Goal: Information Seeking & Learning: Learn about a topic

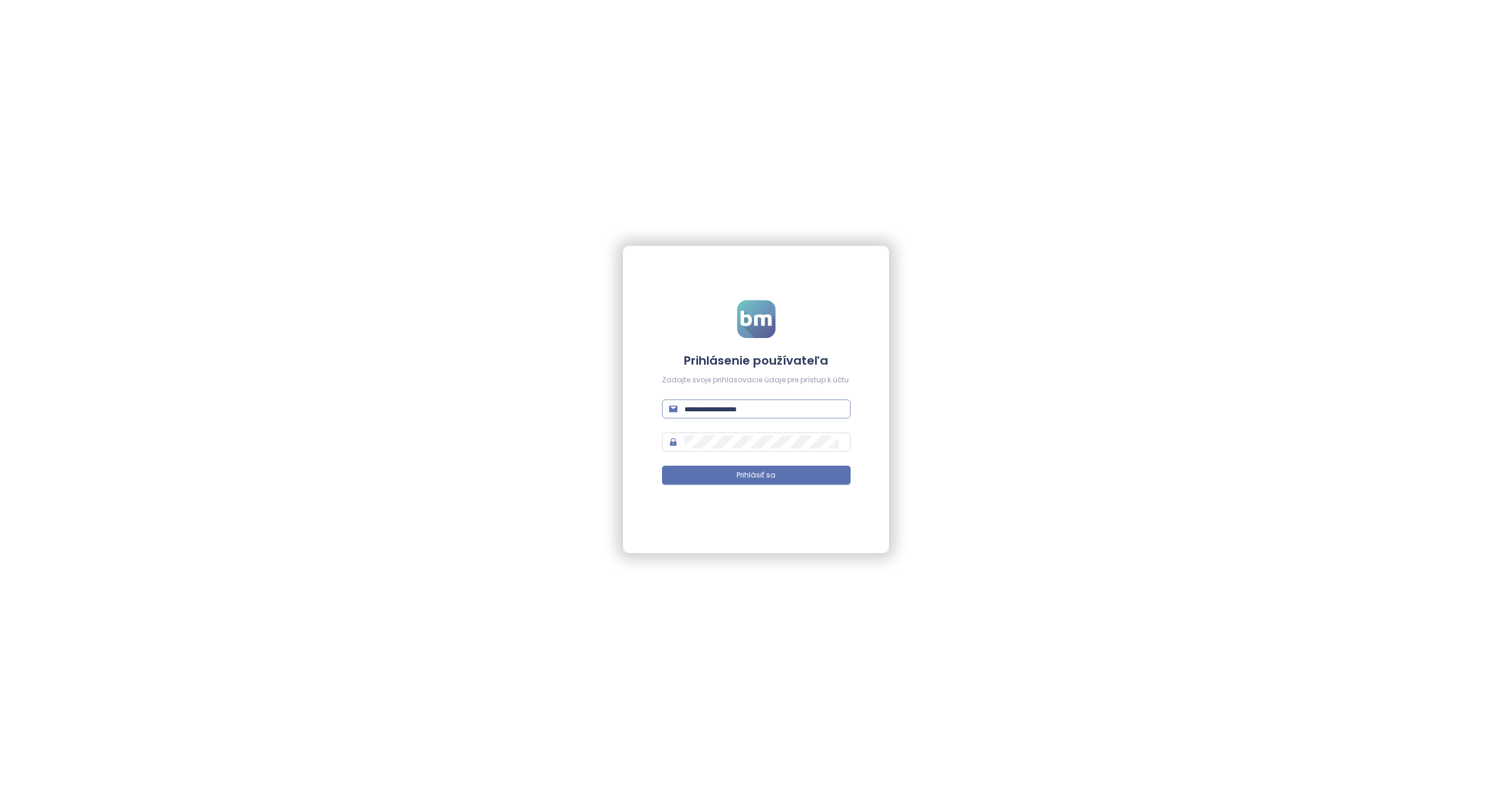
click at [739, 407] on input "text" at bounding box center [764, 408] width 159 height 13
paste input "**********"
type input "**********"
click at [737, 479] on span "Prihlásiť sa" at bounding box center [756, 475] width 39 height 11
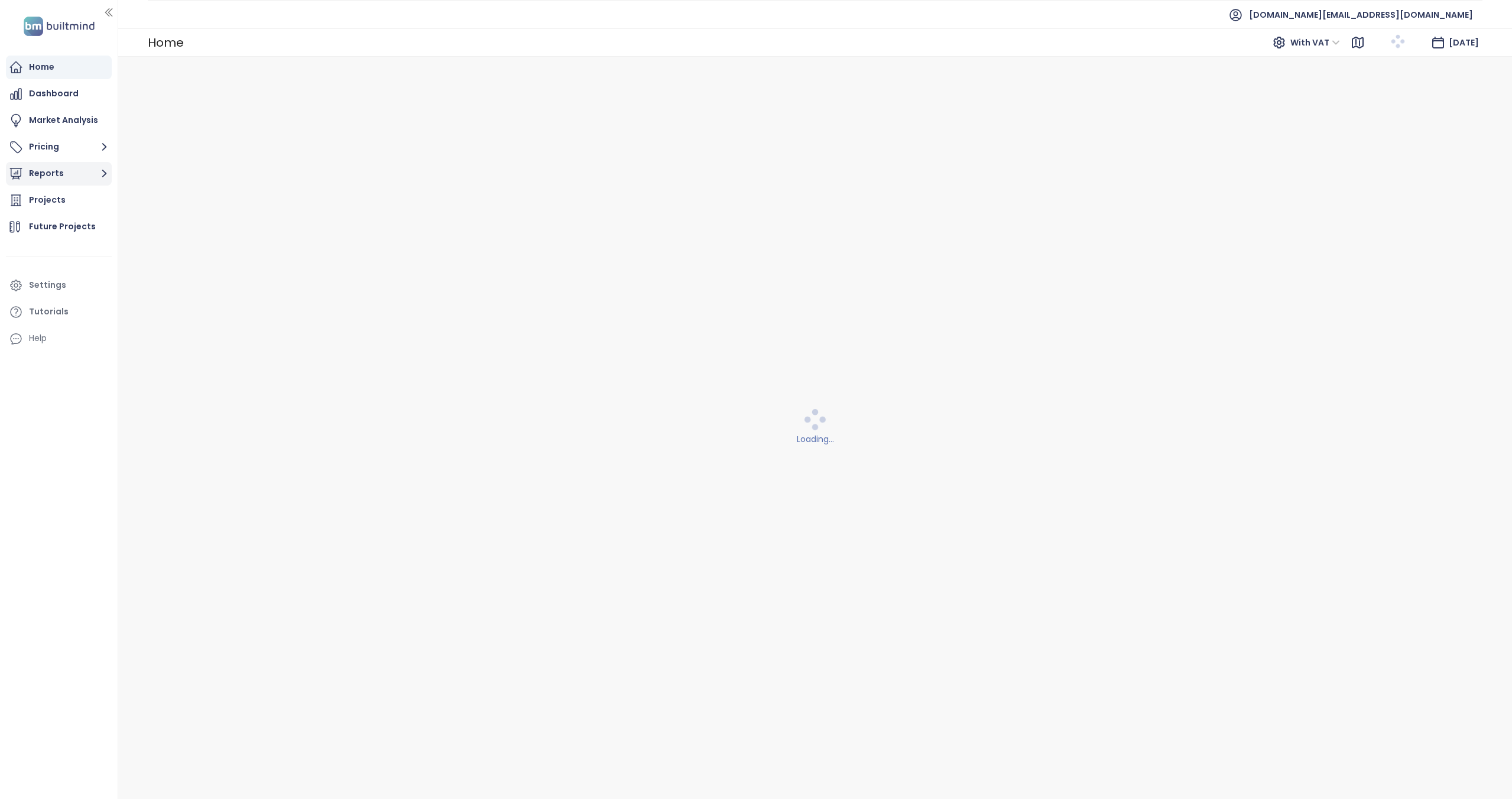
click at [70, 173] on button "Reports" at bounding box center [59, 173] width 106 height 23
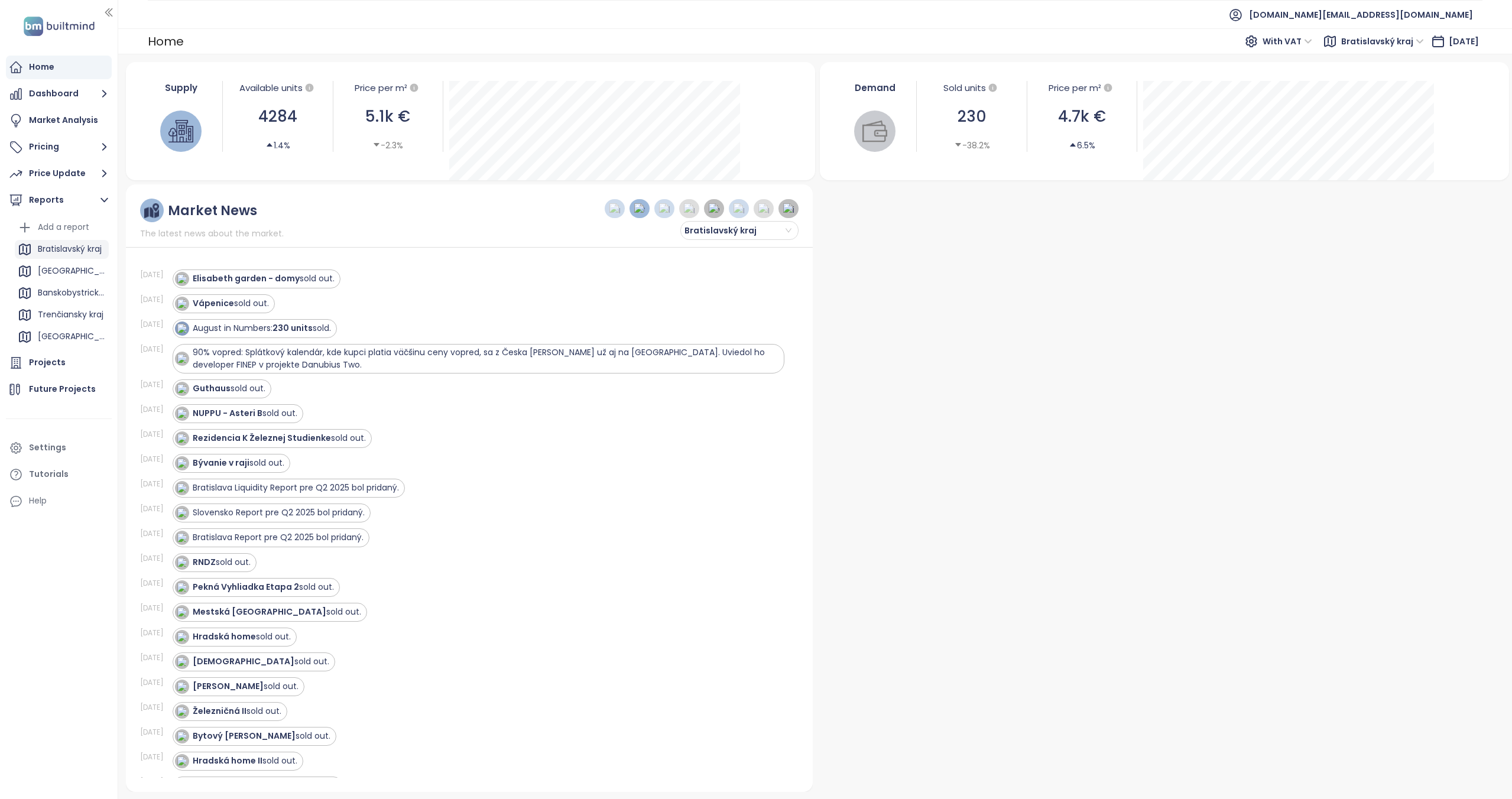
click at [50, 247] on div "Bratislavský kraj" at bounding box center [70, 249] width 64 height 15
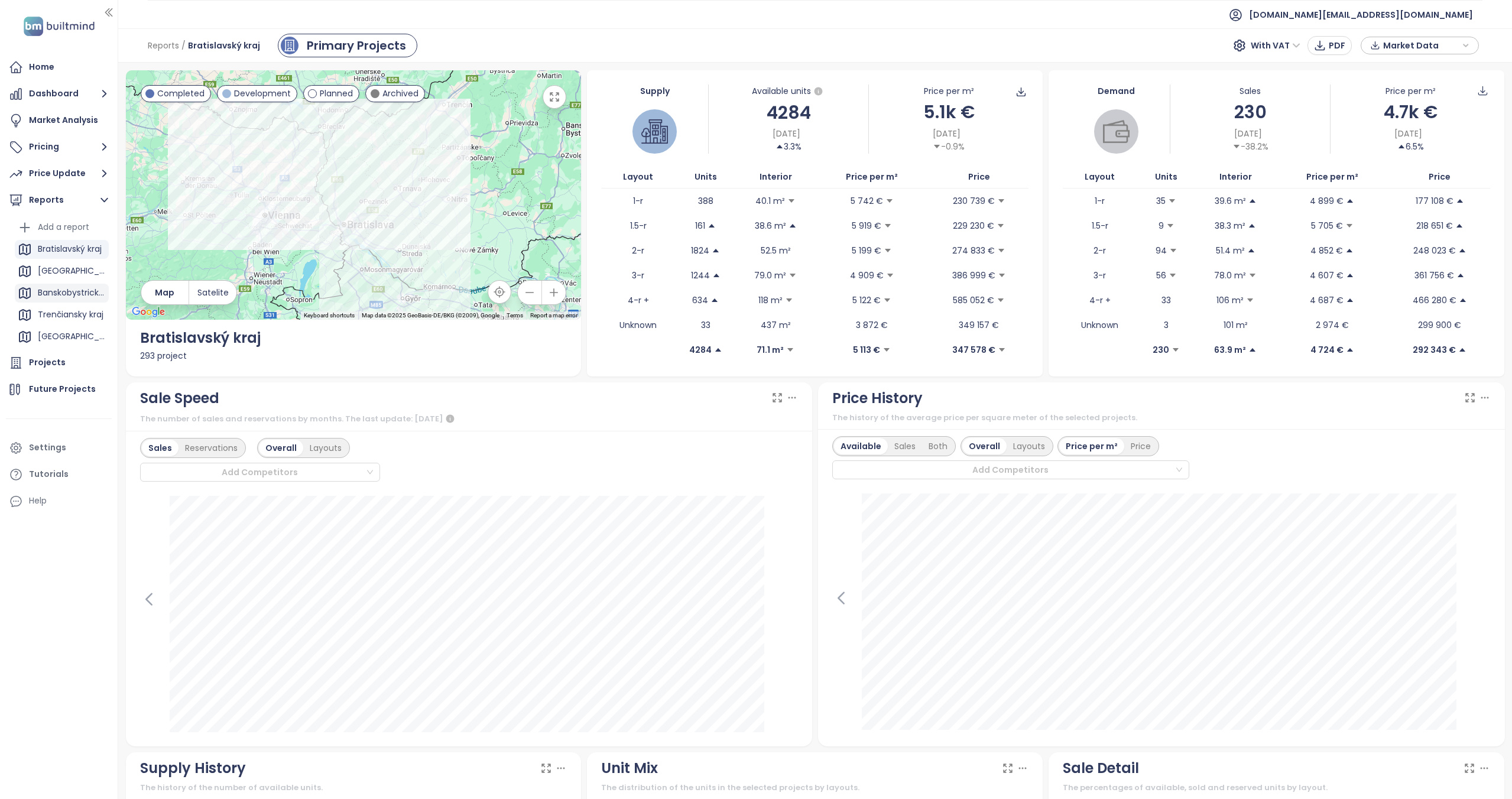
click at [39, 292] on div "Banskobystrický kraj" at bounding box center [72, 293] width 68 height 15
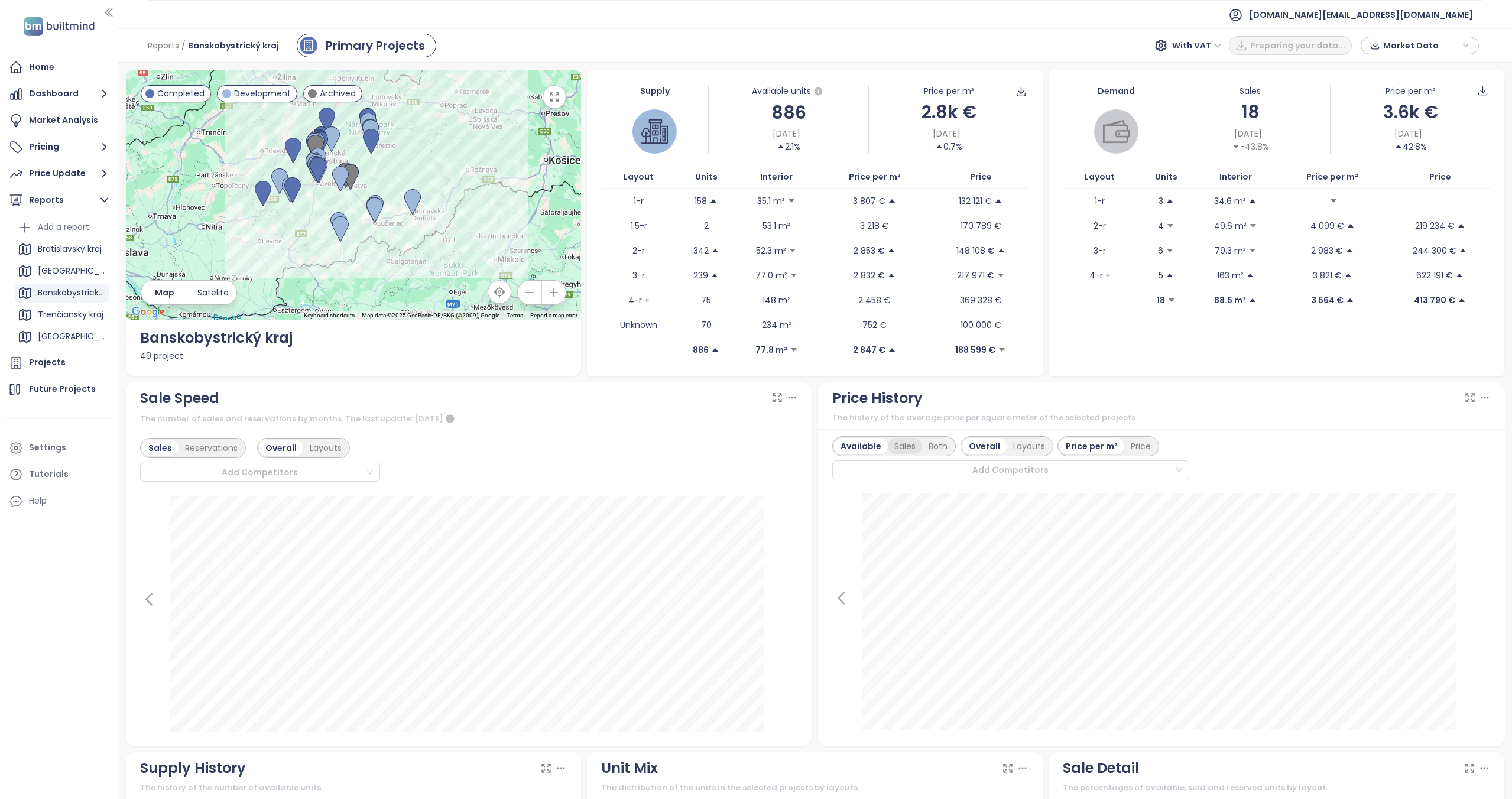
click at [894, 448] on div "Sales" at bounding box center [904, 446] width 34 height 17
click at [871, 448] on div "Available" at bounding box center [859, 446] width 50 height 17
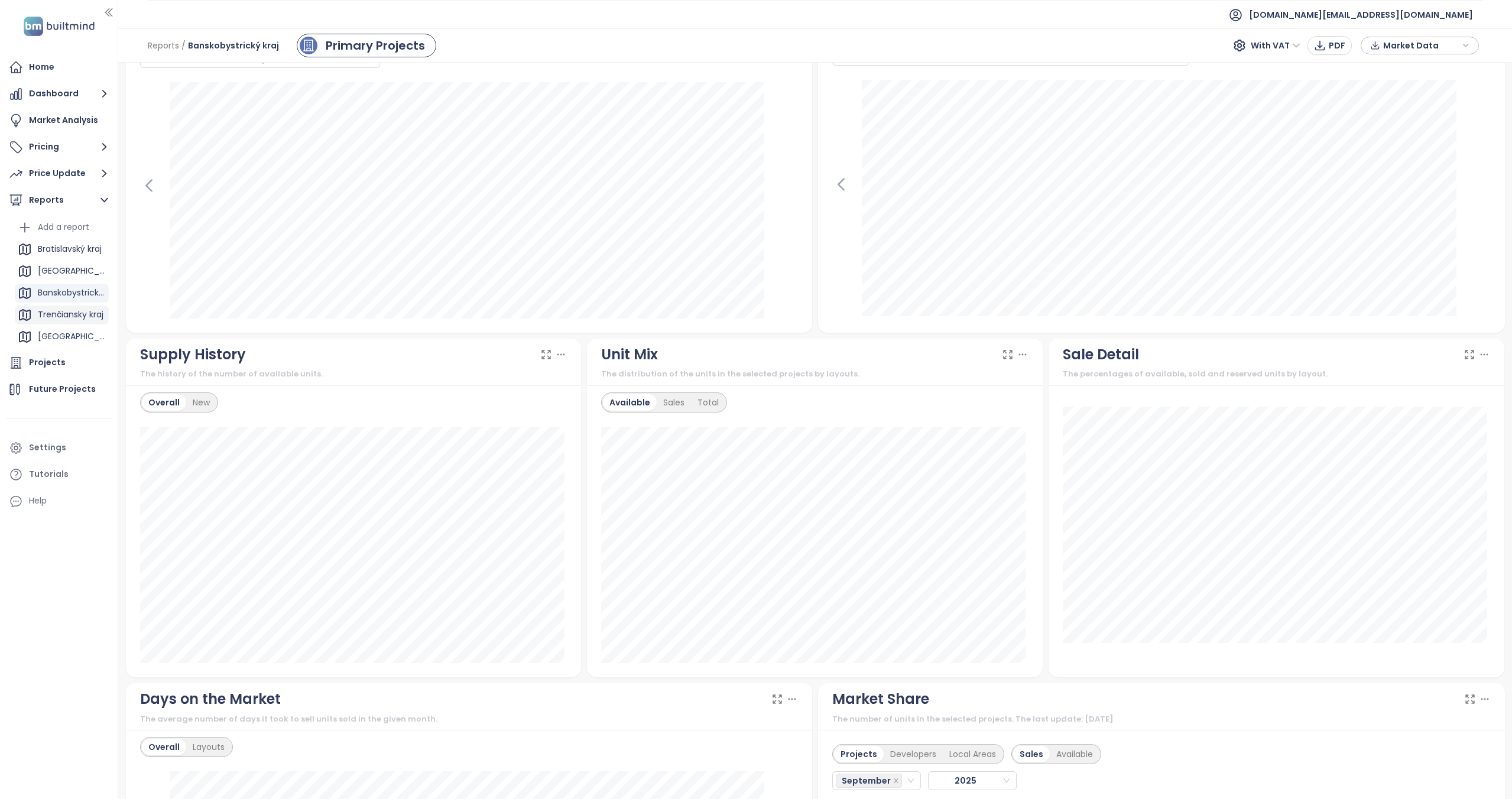
scroll to position [59, 0]
click at [61, 312] on div "Žilinský kraj" at bounding box center [62, 321] width 94 height 19
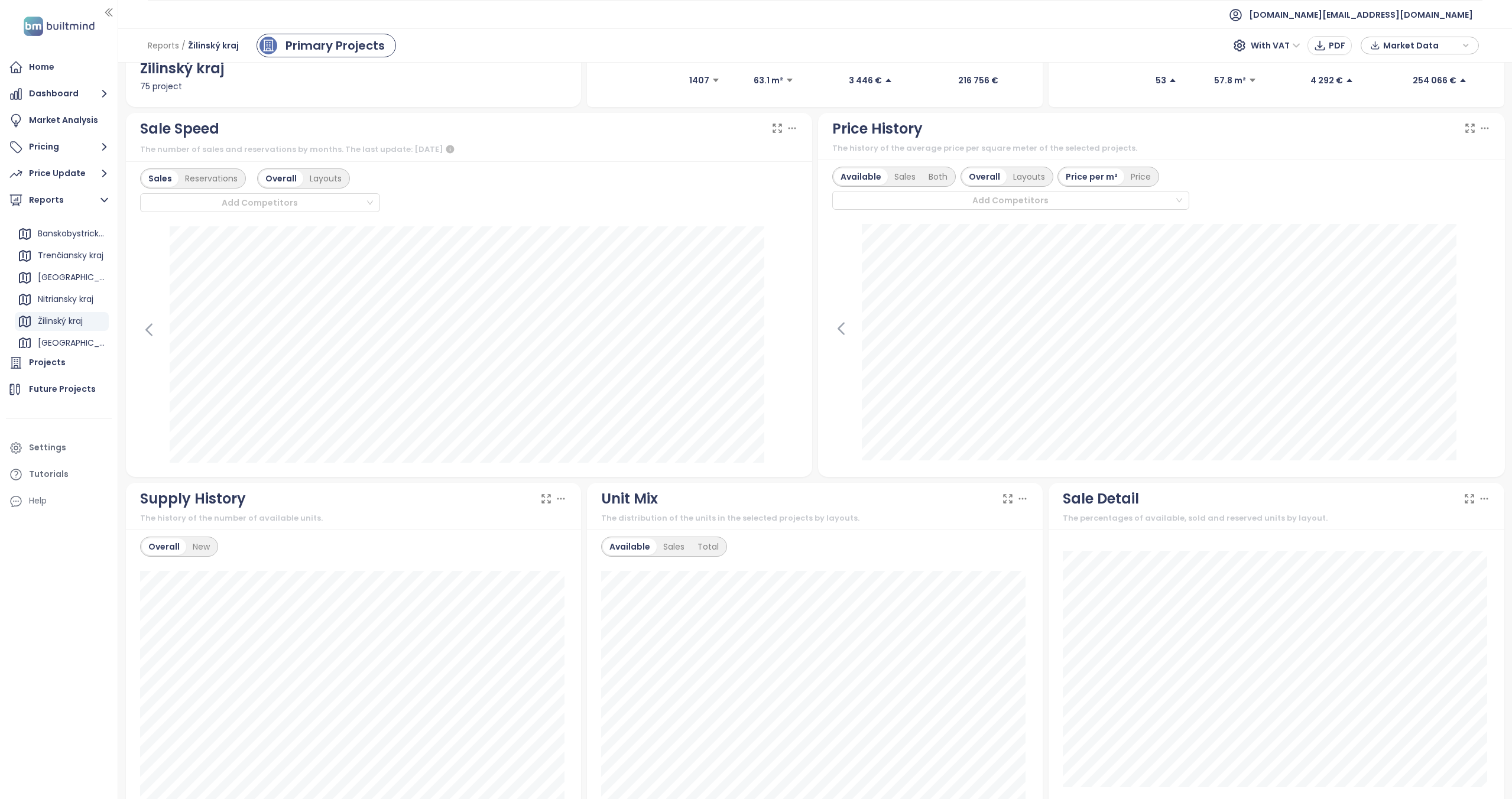
scroll to position [67, 0]
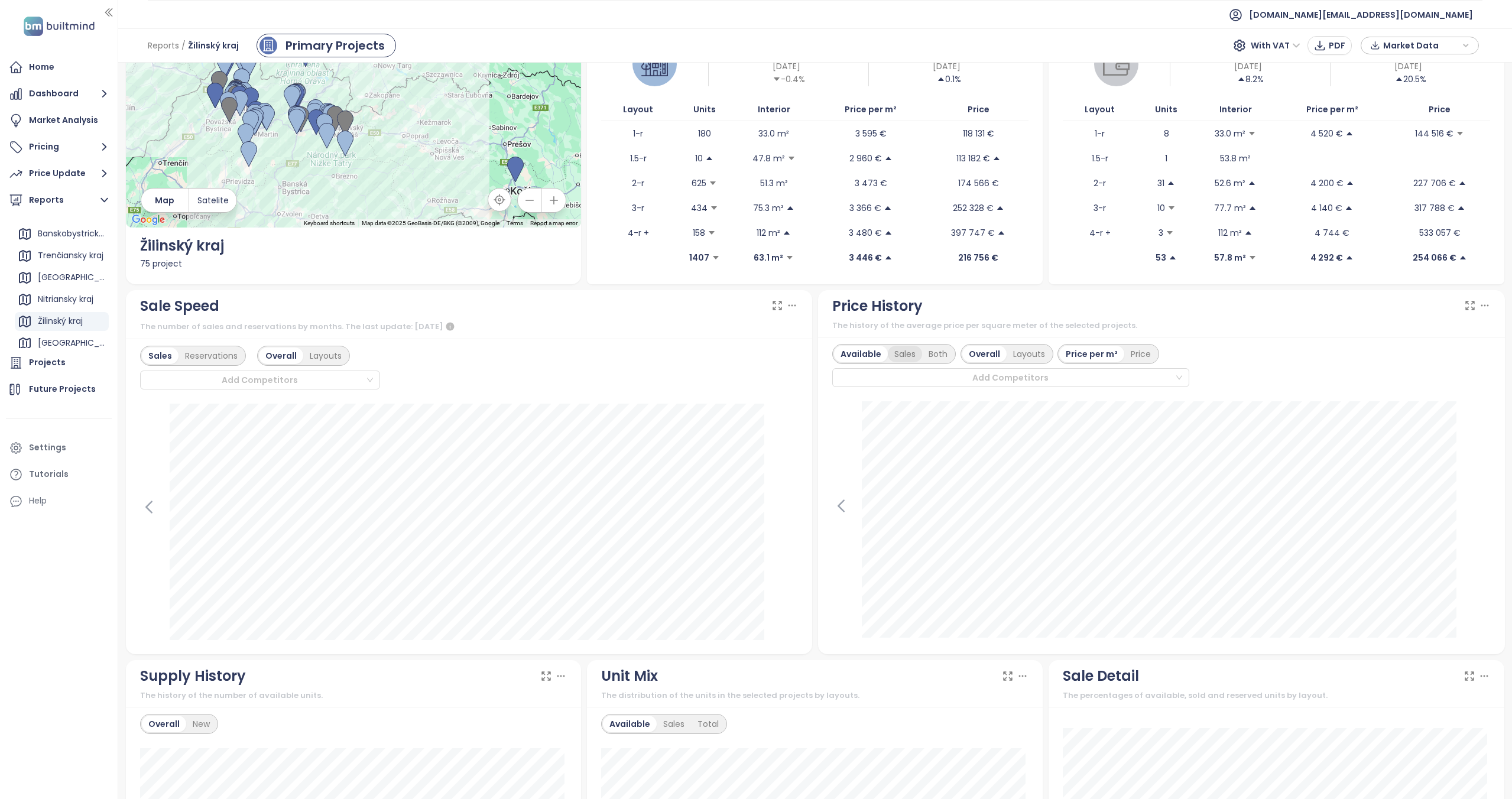
click at [908, 355] on div "Sales" at bounding box center [904, 354] width 34 height 17
click at [861, 358] on div "Available" at bounding box center [859, 354] width 50 height 17
click at [1043, 374] on div at bounding box center [1005, 377] width 338 height 14
click at [920, 400] on div "Apartmány Konopište" at bounding box center [1004, 401] width 334 height 13
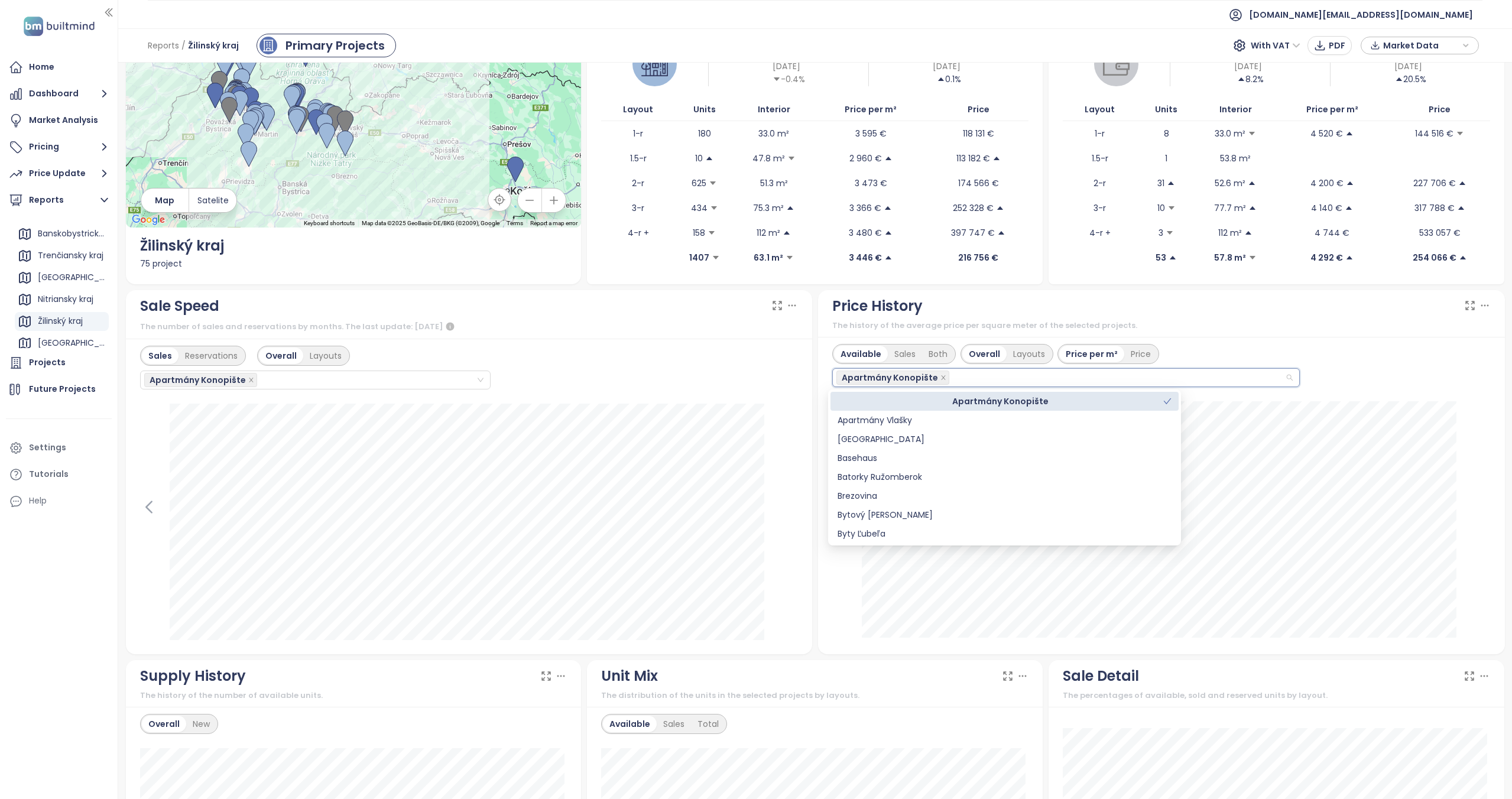
click at [1299, 386] on div "Available Sales Both Overall Layouts Price per m² Price Apartmány Konopište" at bounding box center [1161, 366] width 658 height 44
